Goal: Transaction & Acquisition: Purchase product/service

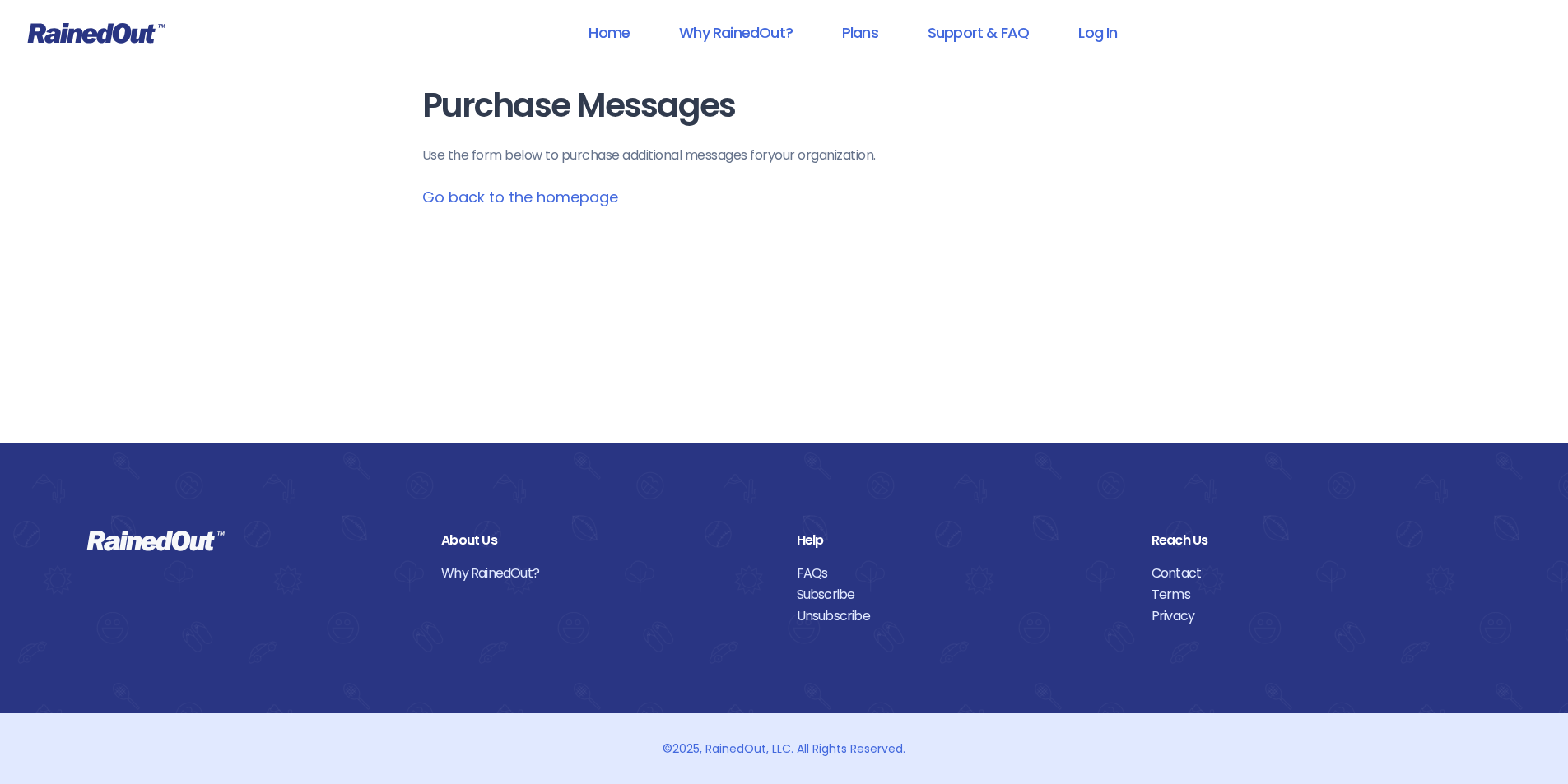
click at [583, 201] on link "Go back to the homepage" at bounding box center [520, 197] width 196 height 20
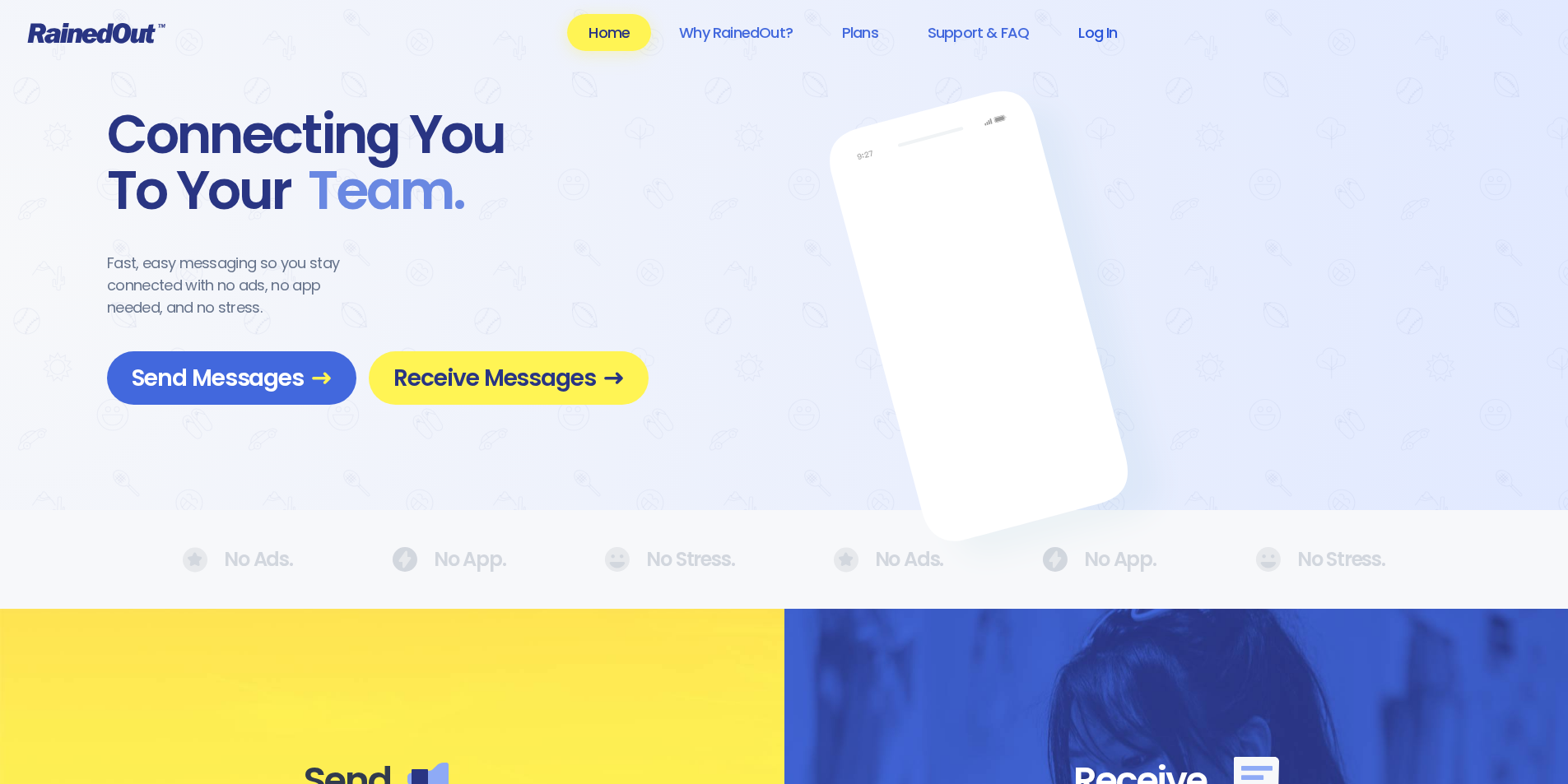
click at [1106, 33] on link "Log In" at bounding box center [1097, 33] width 81 height 37
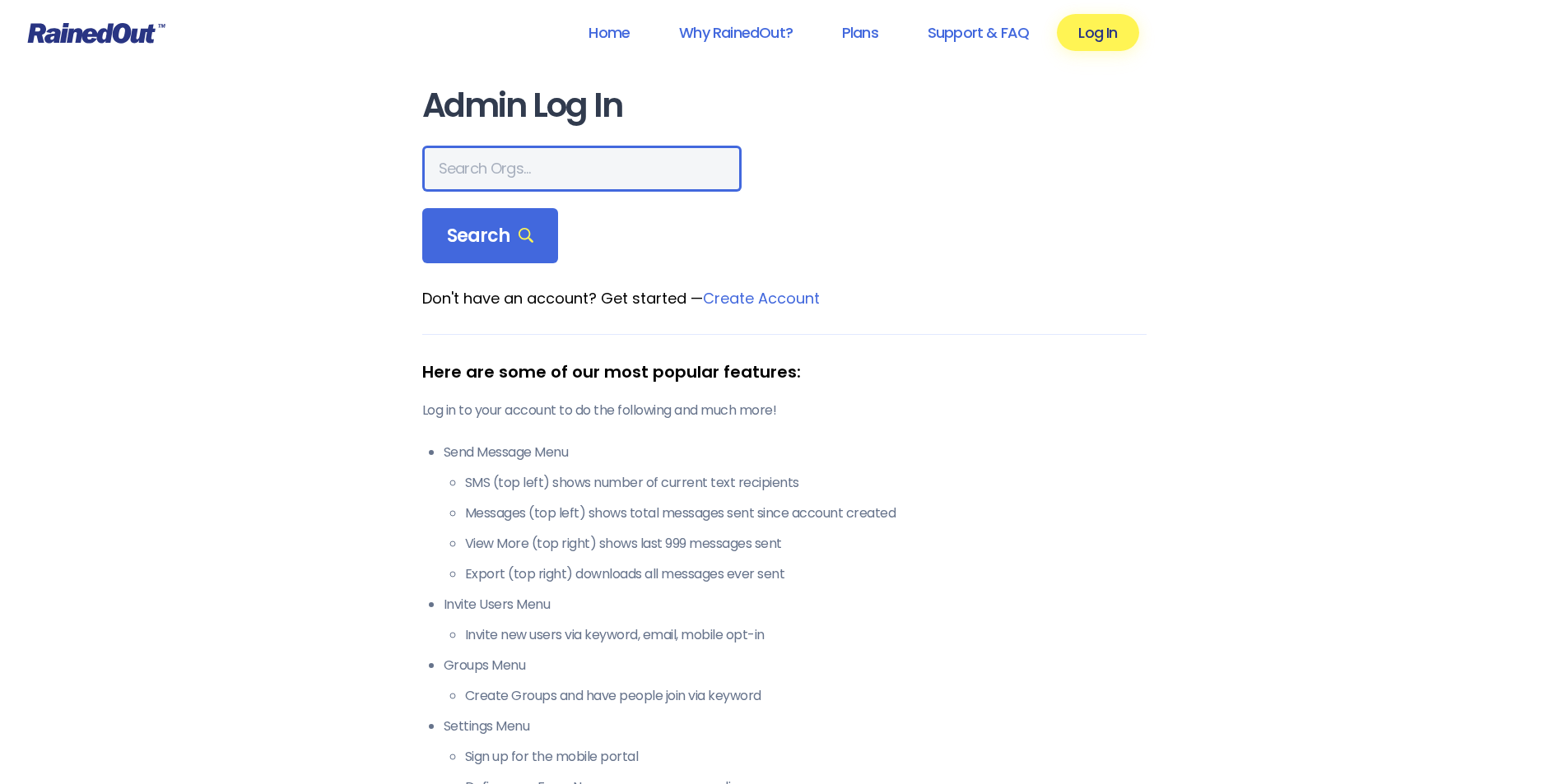
click at [594, 166] on input "text" at bounding box center [581, 168] width 320 height 46
type input "[US_STATE] advanced caregivers"
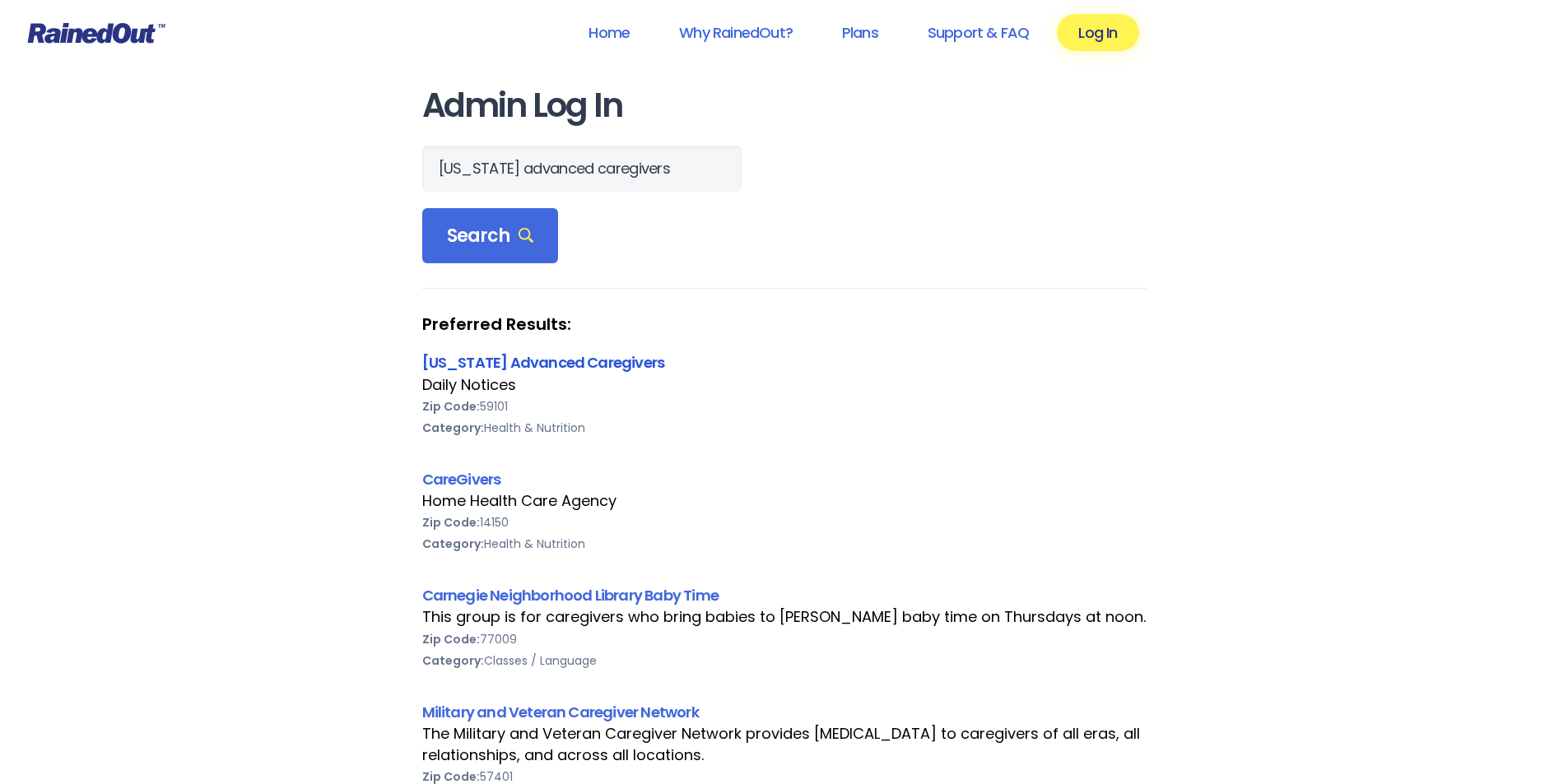
click at [549, 359] on link "[US_STATE] Advanced Caregivers" at bounding box center [543, 362] width 243 height 20
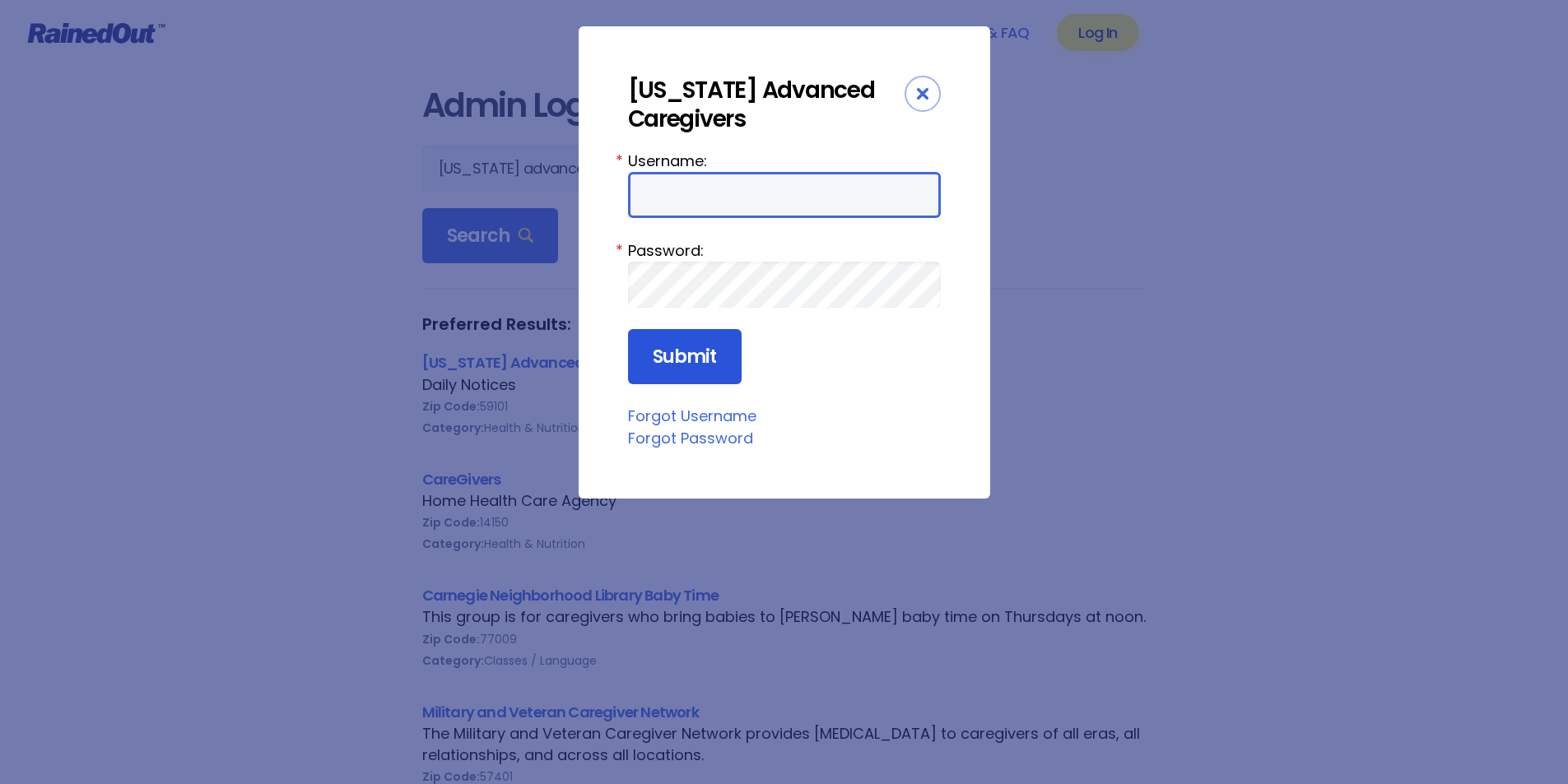
type input "MAC0420"
click at [681, 367] on input "Submit" at bounding box center [685, 357] width 114 height 56
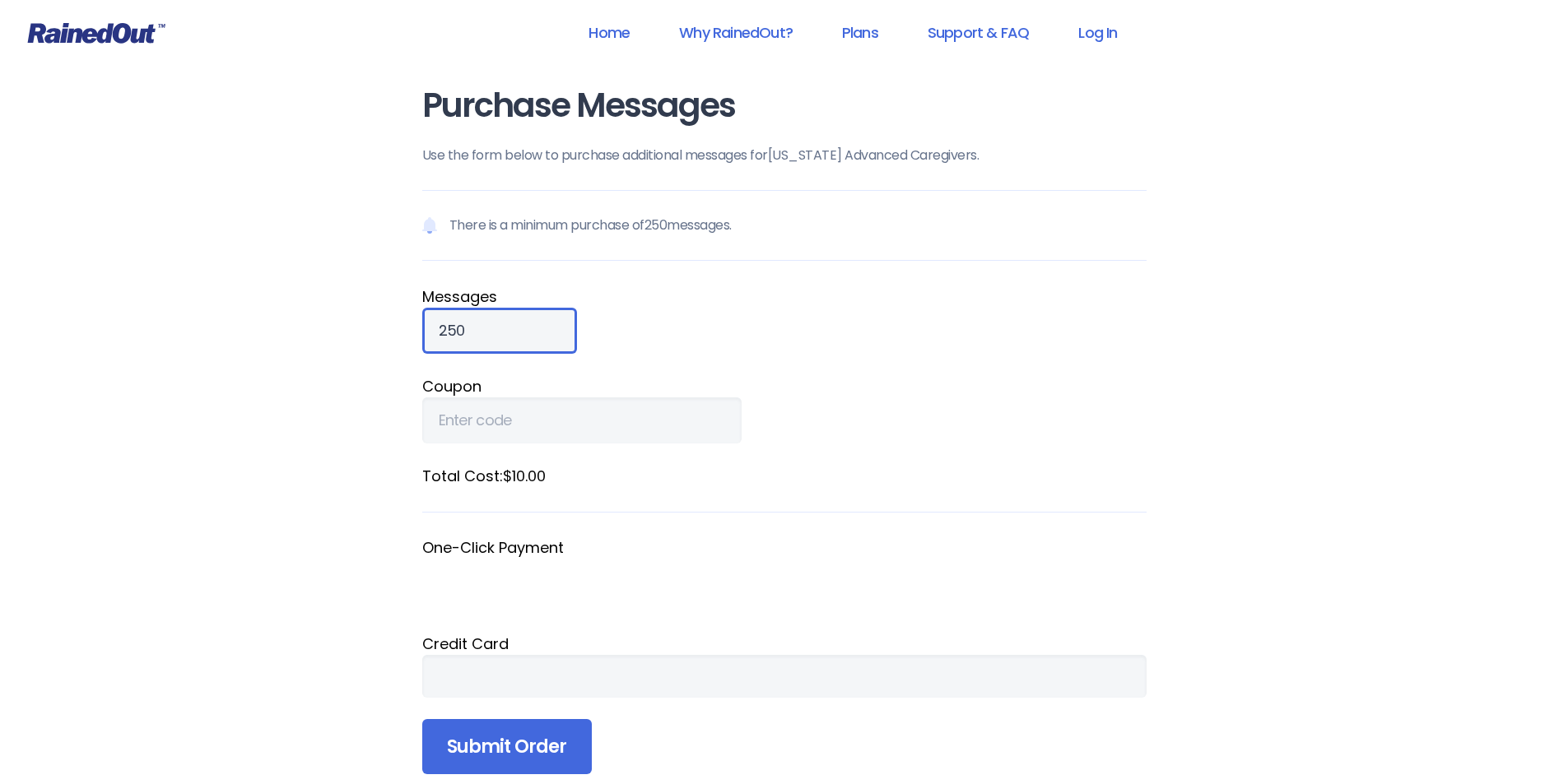
drag, startPoint x: 483, startPoint y: 329, endPoint x: 390, endPoint y: 342, distance: 93.9
click at [390, 342] on div "Purchase Messages Use the form below to purchase additional messages for Montan…" at bounding box center [784, 453] width 790 height 908
type input "800"
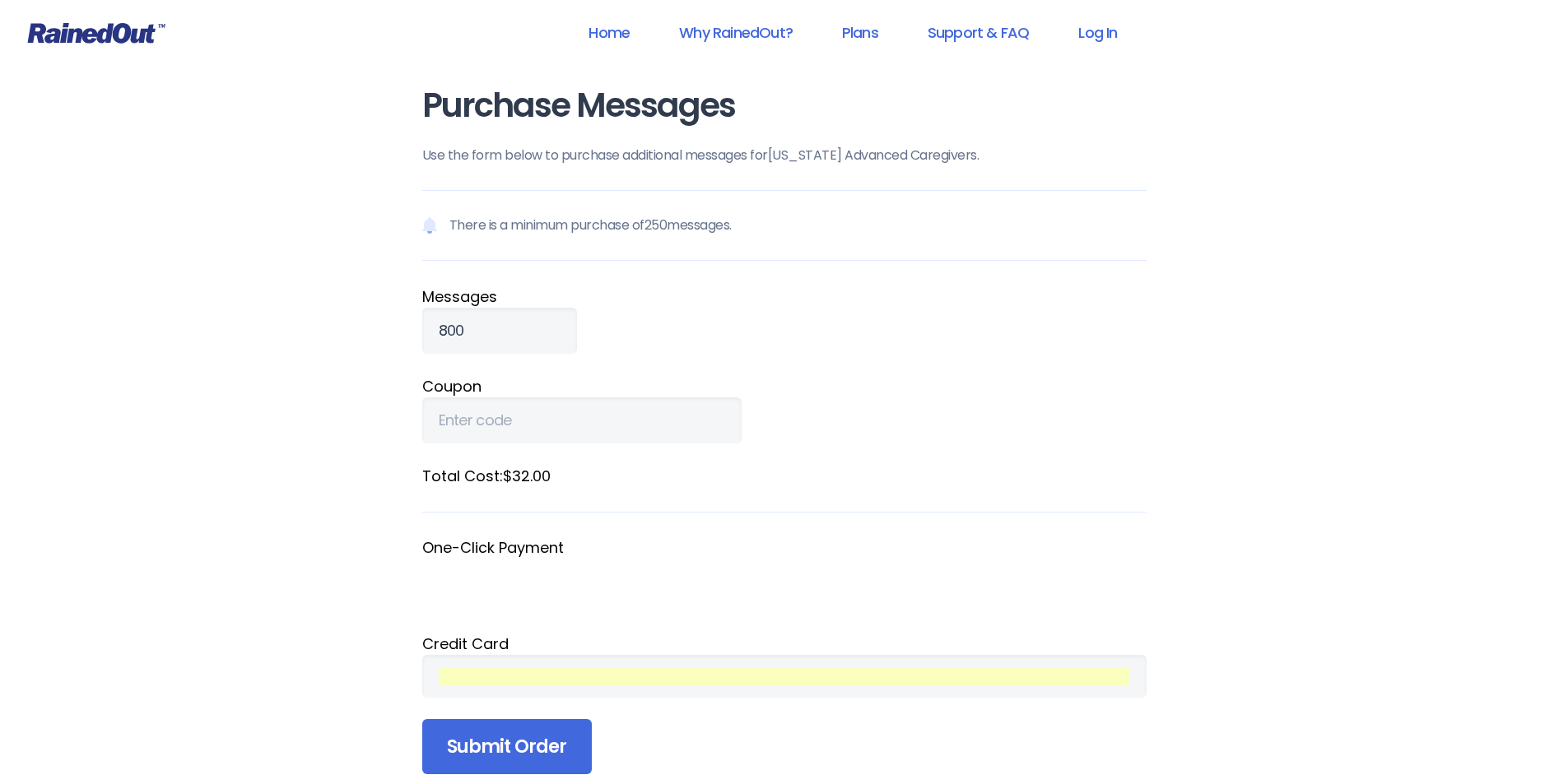
click at [1155, 641] on div "Purchase Messages Use the form below to purchase additional messages for Montan…" at bounding box center [784, 453] width 790 height 908
click at [474, 744] on input "Submit Order" at bounding box center [507, 747] width 170 height 56
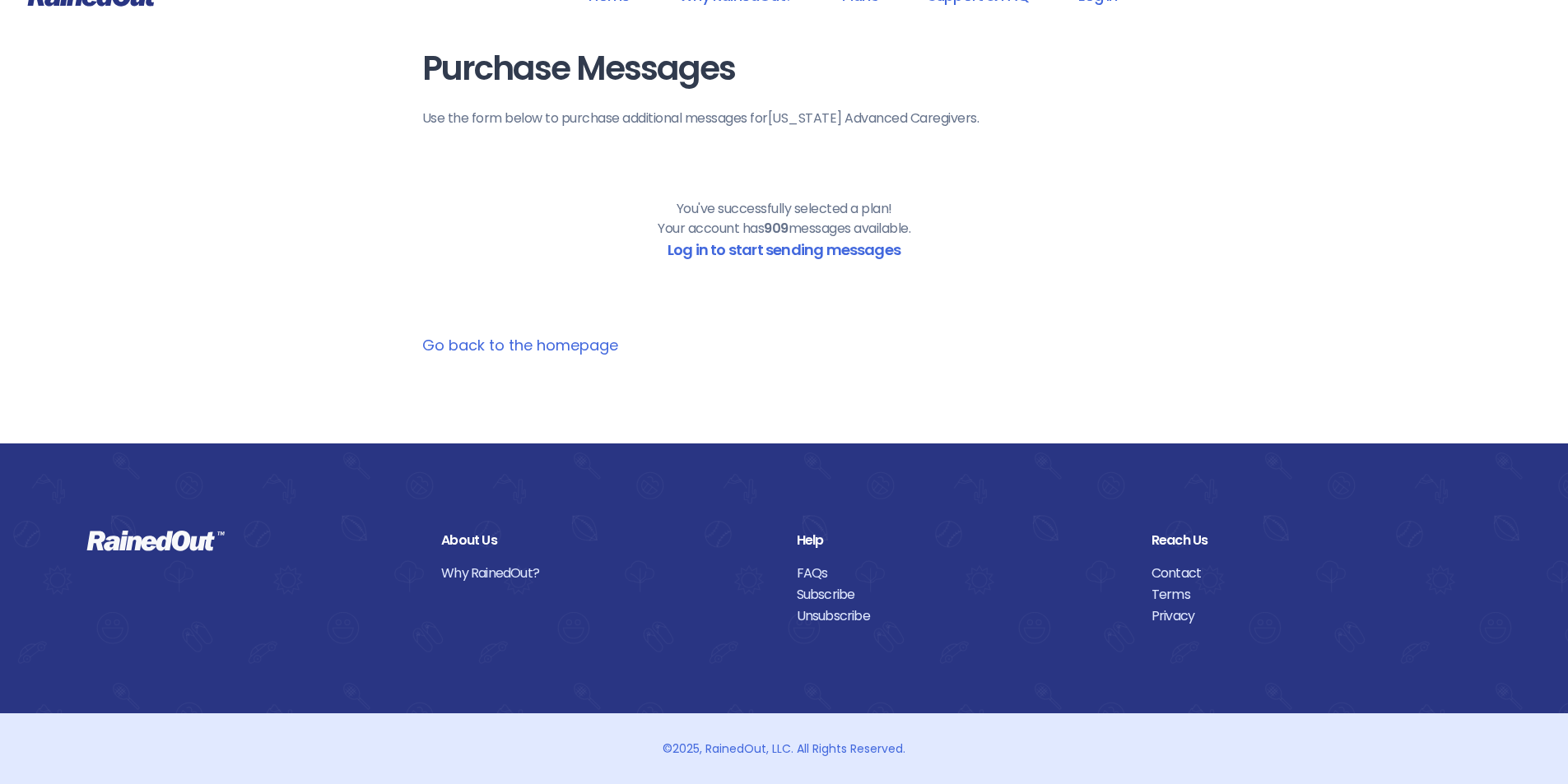
scroll to position [37, 0]
click at [853, 250] on link "Log in to start sending messages" at bounding box center [784, 250] width 233 height 20
